Goal: Task Accomplishment & Management: Complete application form

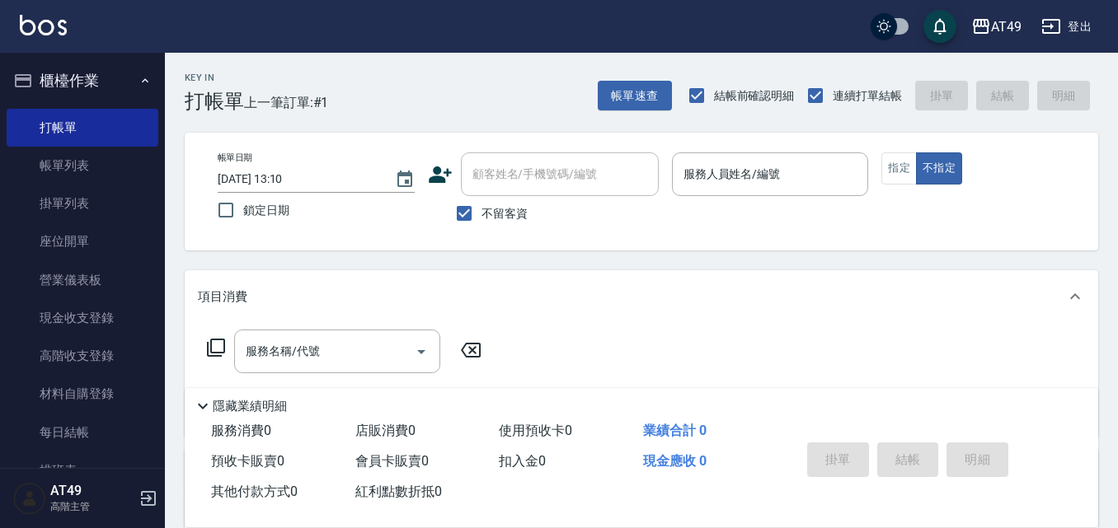
click at [663, 175] on div "帳單日期 [DATE] 13:10 鎖定日期 顧客姓名/手機號碼/編號 顧客姓名/手機號碼/編號 不留客資 服務人員姓名/編號 服務人員姓名/編號 指定 不指定" at bounding box center [641, 191] width 874 height 78
click at [708, 178] on input "服務人員姓名/編號" at bounding box center [770, 174] width 182 height 29
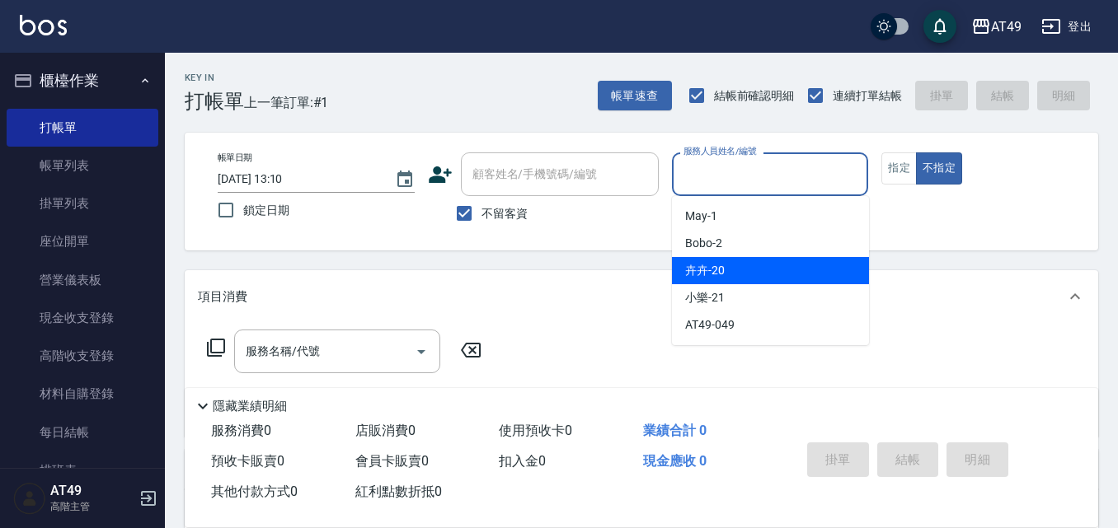
click at [692, 279] on span "卉卉 -20" at bounding box center [705, 270] width 40 height 17
type input "卉卉-20"
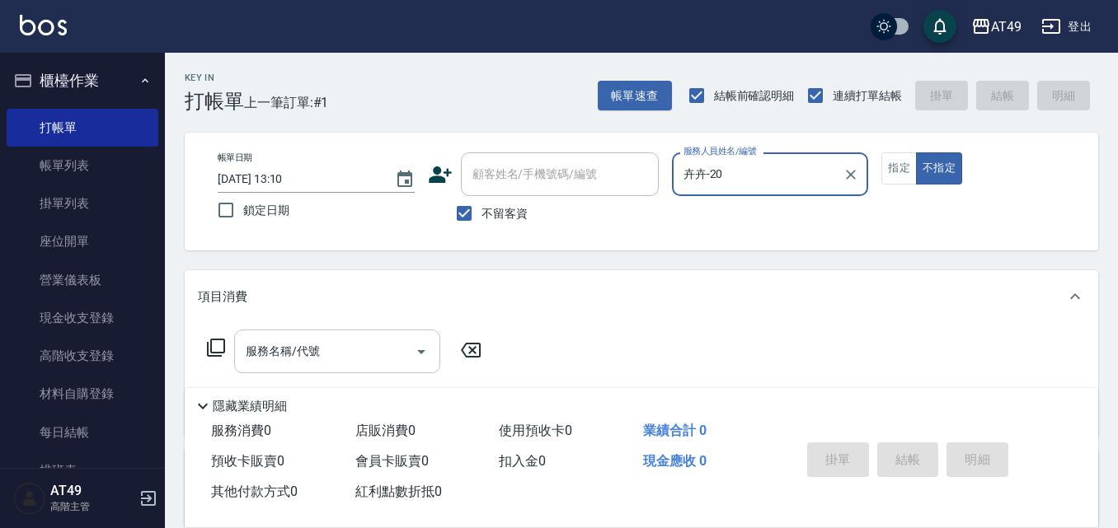
click at [376, 331] on div "服務名稱/代號" at bounding box center [337, 352] width 206 height 44
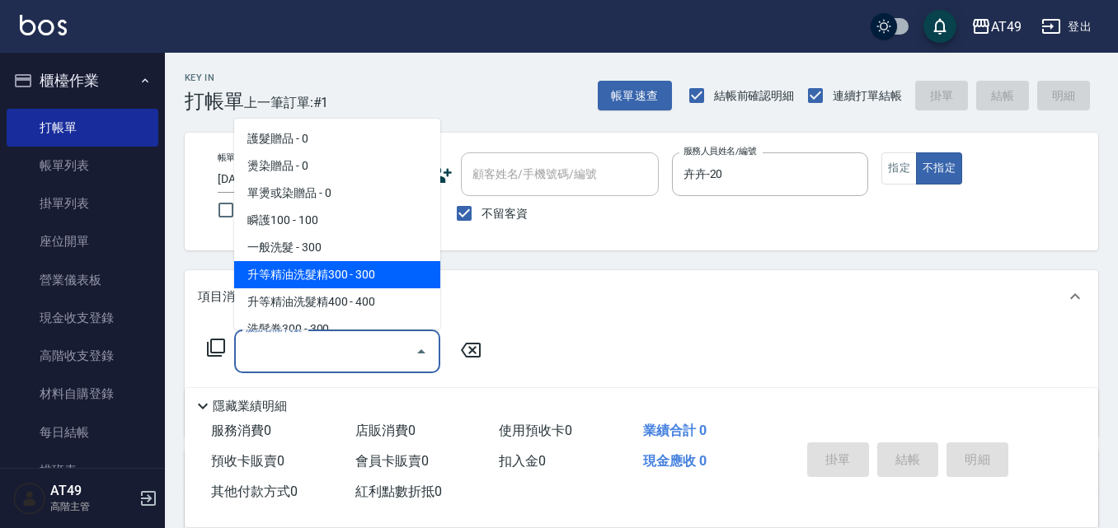
click at [214, 351] on icon at bounding box center [216, 348] width 20 height 20
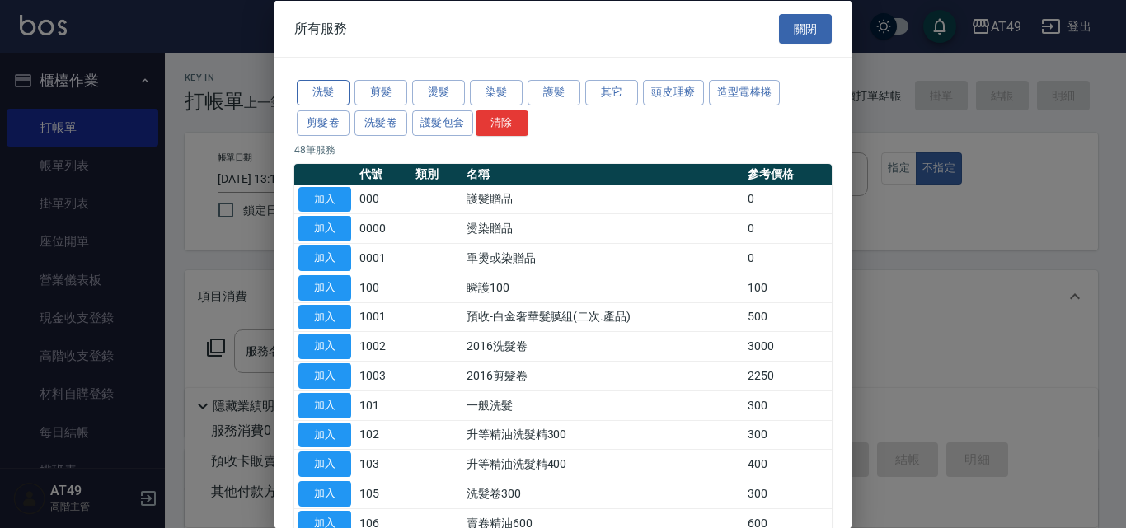
click at [326, 93] on button "洗髮" at bounding box center [323, 93] width 53 height 26
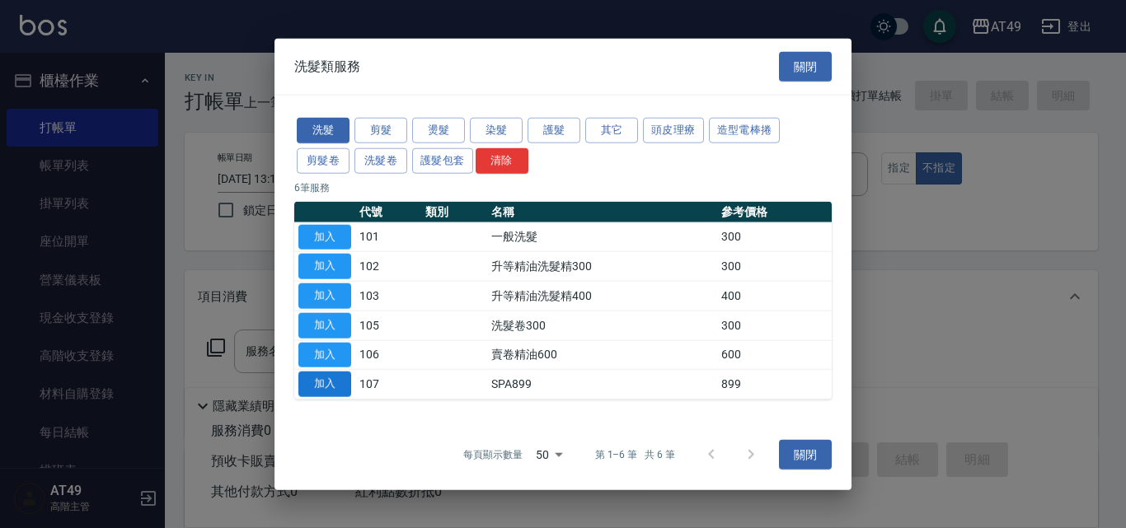
click at [335, 389] on button "加入" at bounding box center [324, 385] width 53 height 26
type input "SPA899(107)"
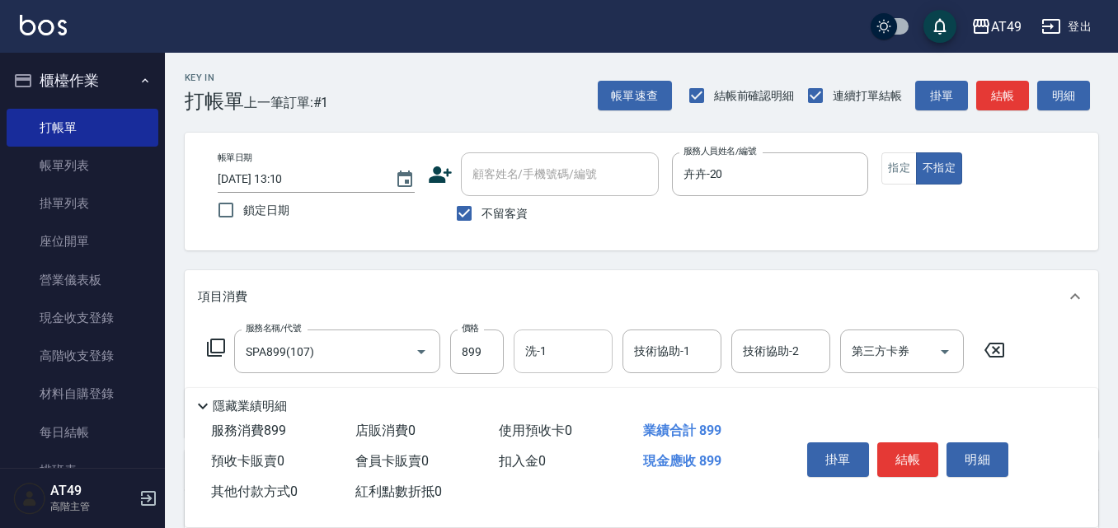
click at [605, 368] on div "洗-1" at bounding box center [562, 352] width 99 height 44
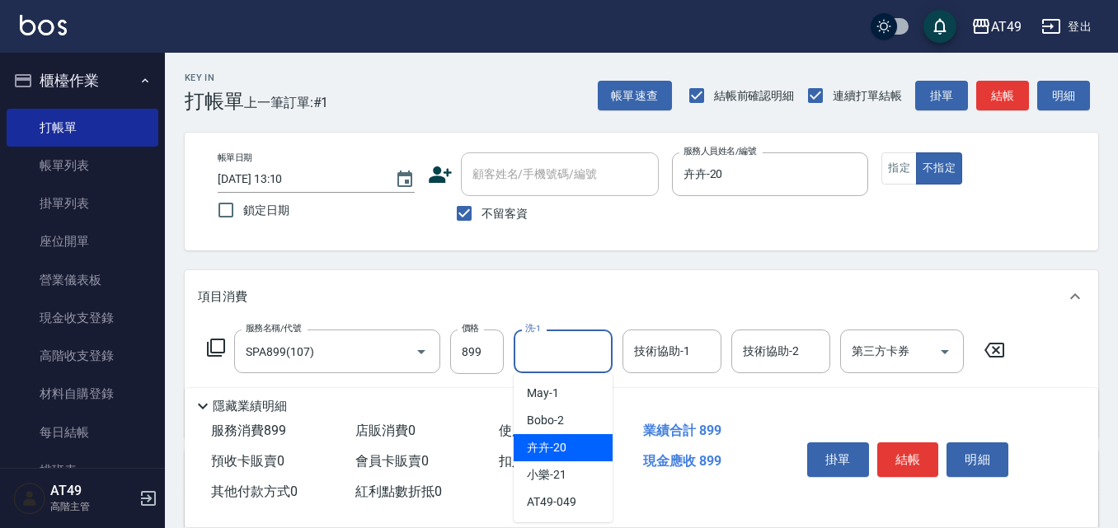
click at [593, 439] on div "卉卉 -20" at bounding box center [562, 447] width 99 height 27
type input "卉卉-20"
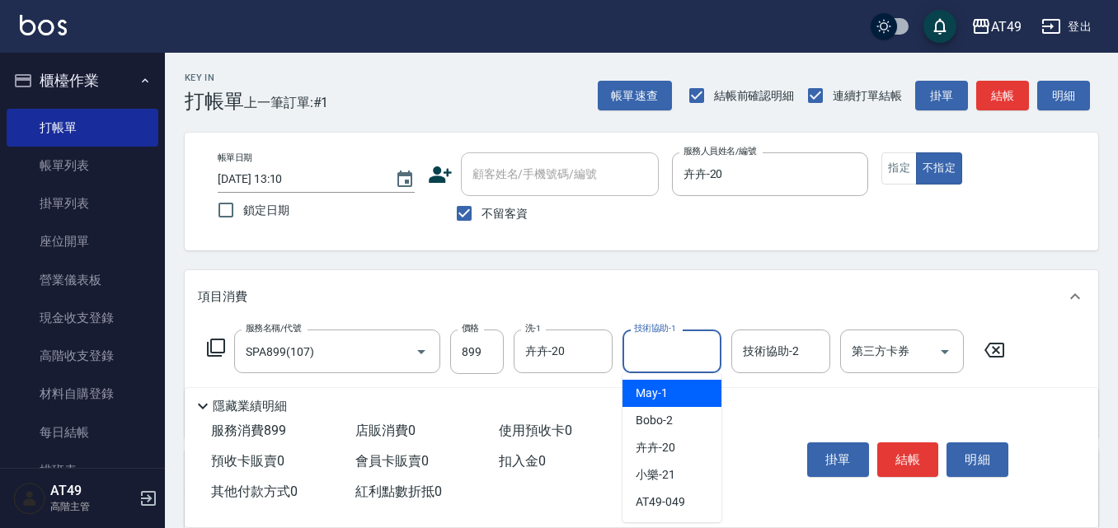
click at [694, 342] on input "技術協助-1" at bounding box center [672, 351] width 84 height 29
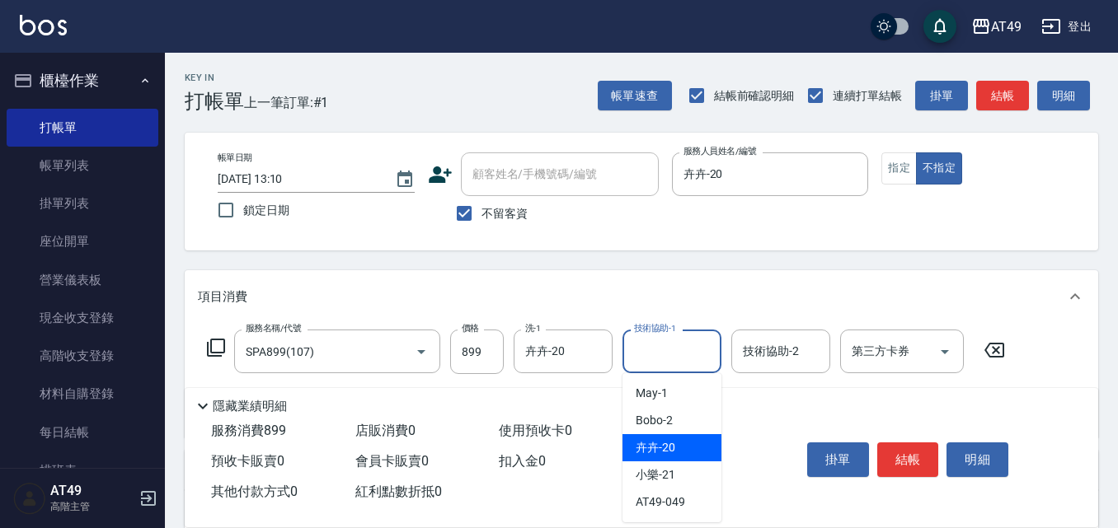
click at [678, 446] on div "卉卉 -20" at bounding box center [671, 447] width 99 height 27
type input "卉卉-20"
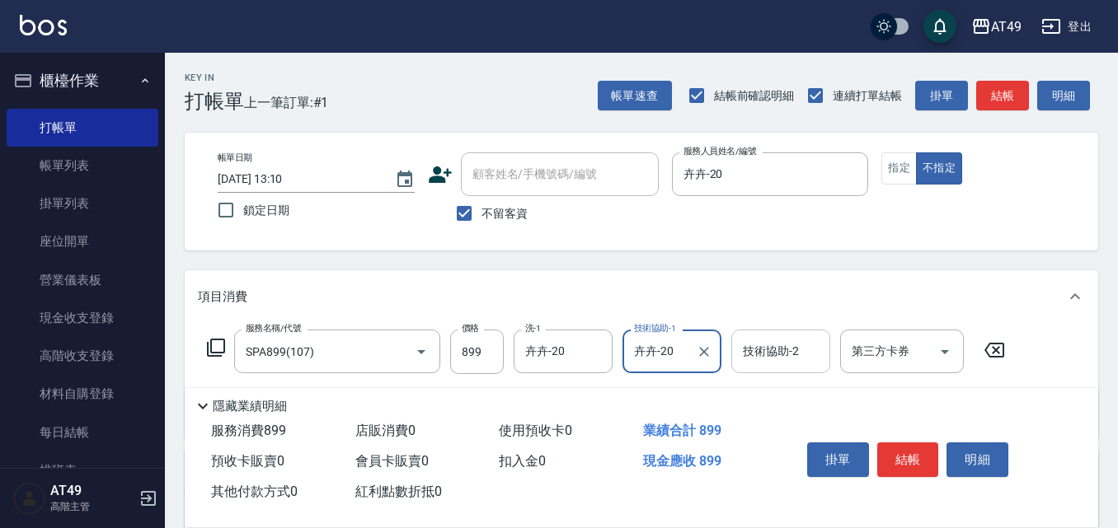
click at [762, 337] on div "技術協助-2 技術協助-2" at bounding box center [780, 352] width 99 height 44
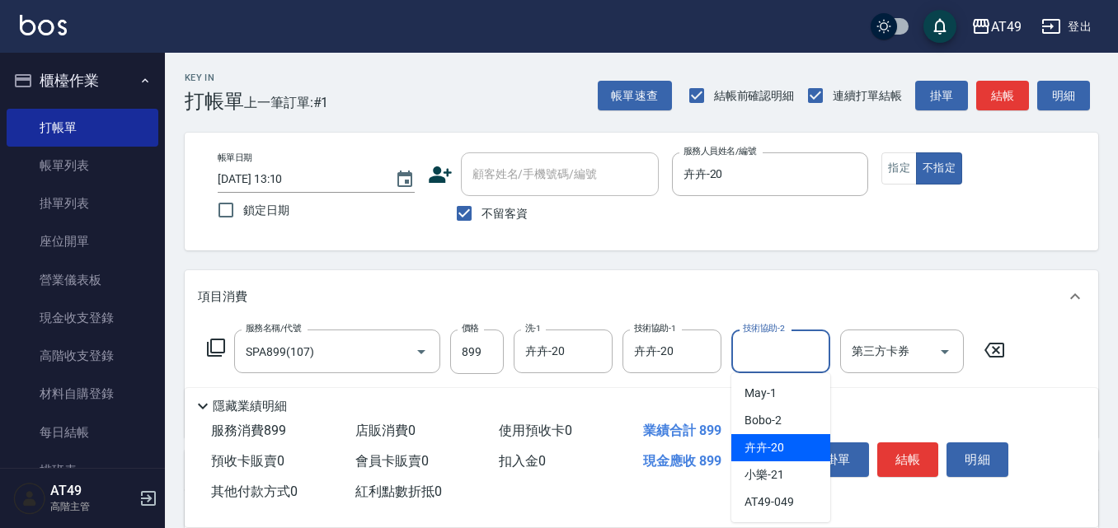
click at [771, 451] on span "卉卉 -20" at bounding box center [764, 447] width 40 height 17
type input "卉卉-20"
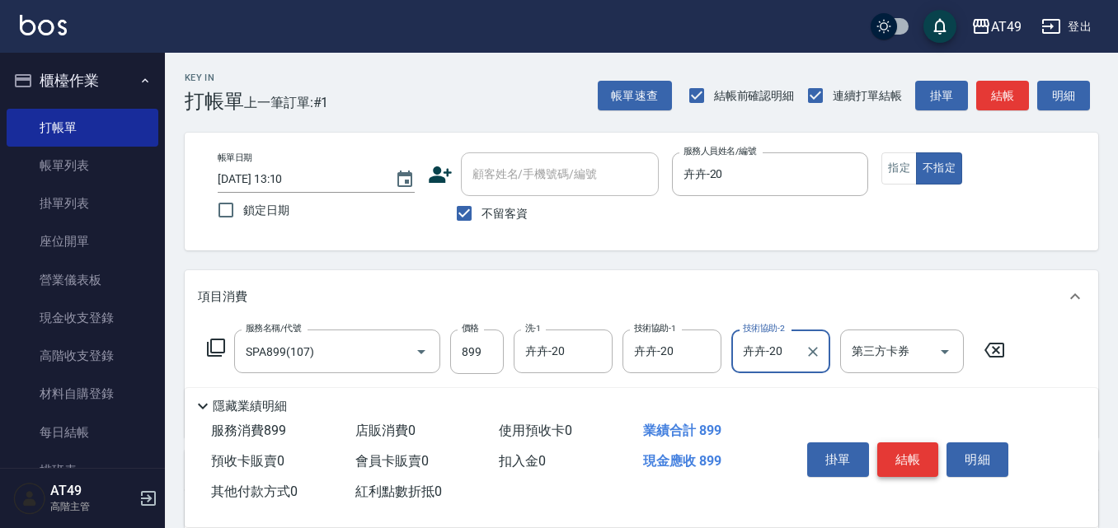
click at [905, 463] on button "結帳" at bounding box center [908, 460] width 62 height 35
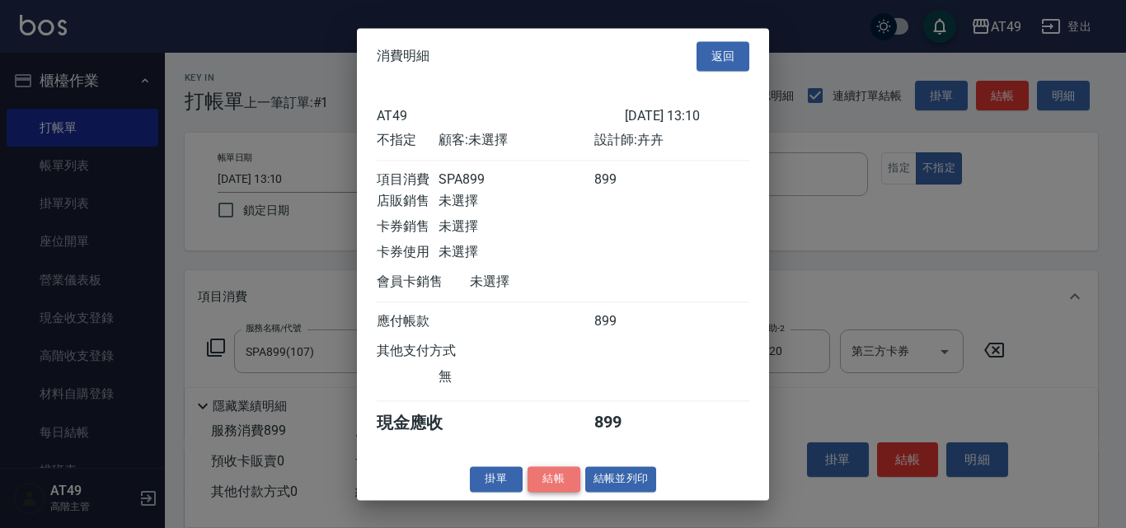
click at [560, 485] on button "結帳" at bounding box center [553, 479] width 53 height 26
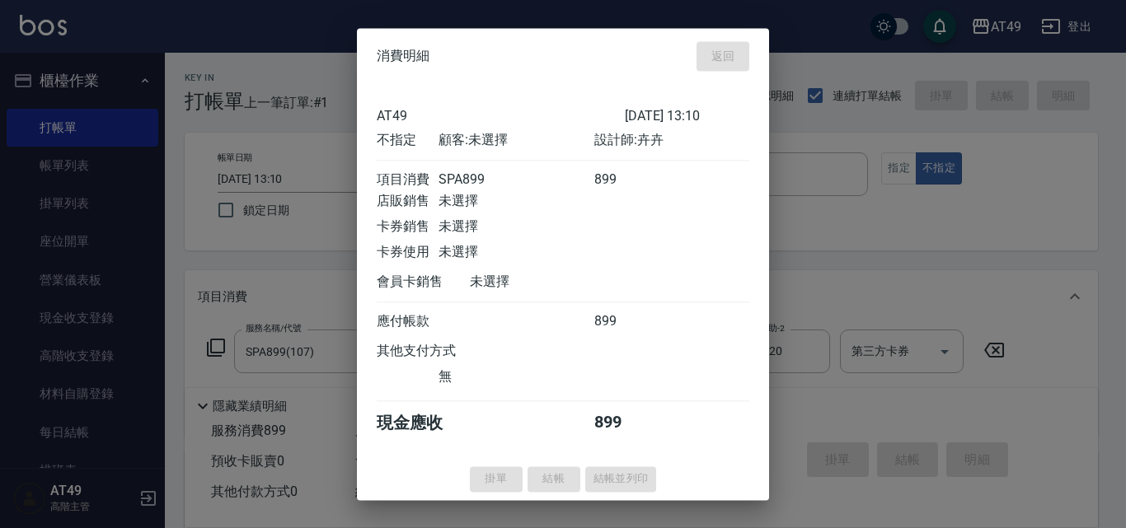
type input "[DATE] 15:33"
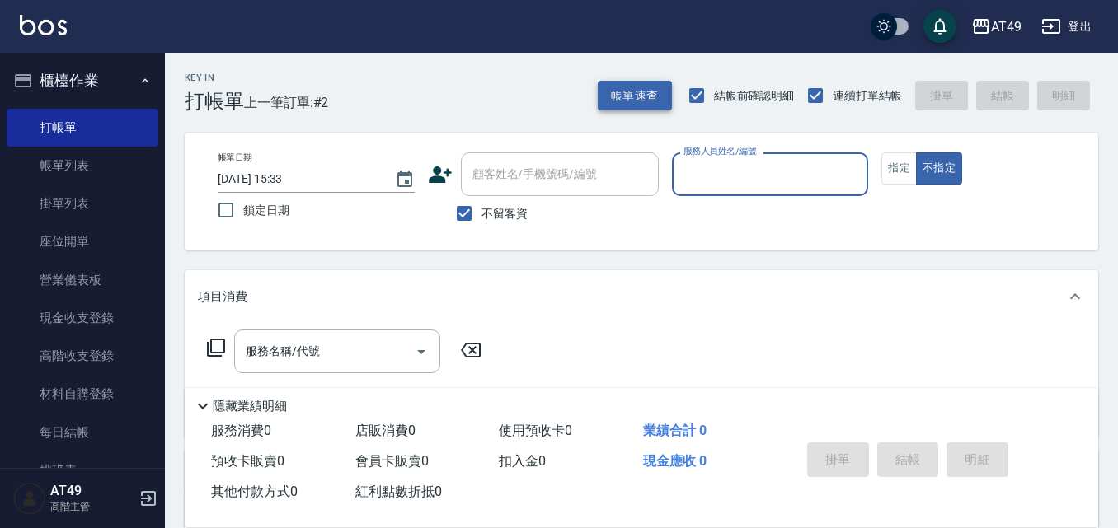
click at [636, 104] on button "帳單速查" at bounding box center [635, 96] width 74 height 30
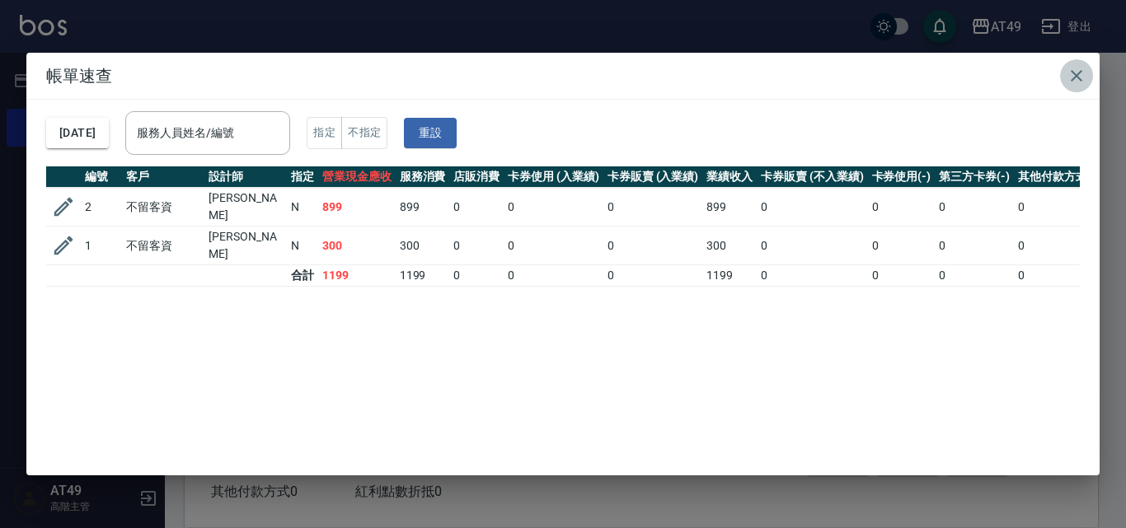
click at [1075, 76] on icon "button" at bounding box center [1076, 76] width 20 height 20
